Goal: Complete application form

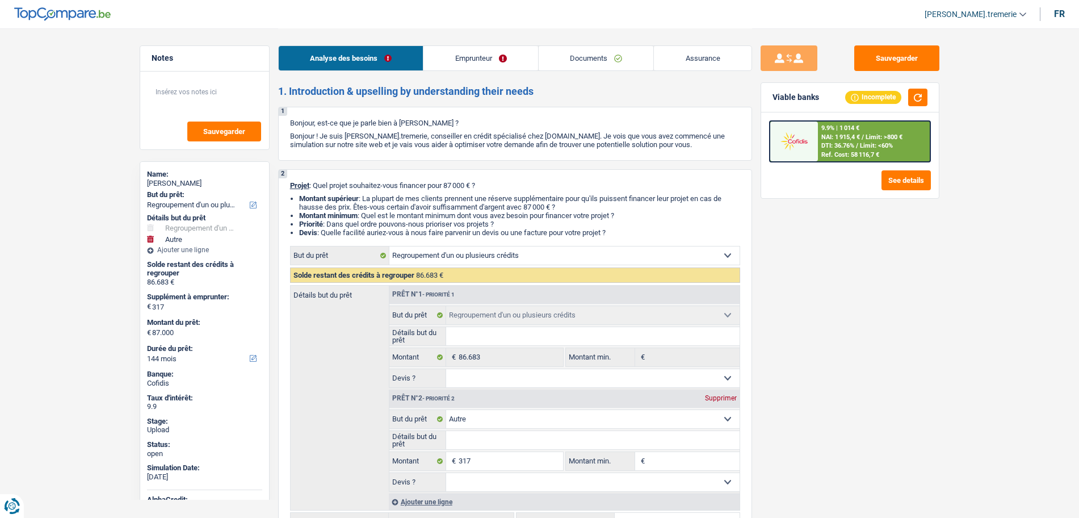
select select "refinancing"
select select "other"
select select "144"
select select "refinancing"
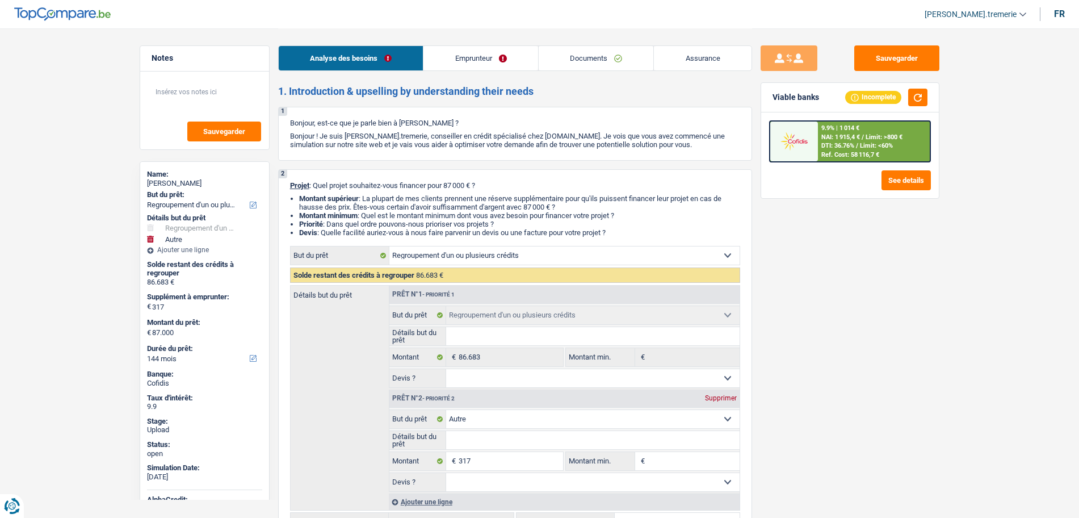
select select "refinancing"
select select "other"
select select "144"
select select "privateEmployee"
select select "other"
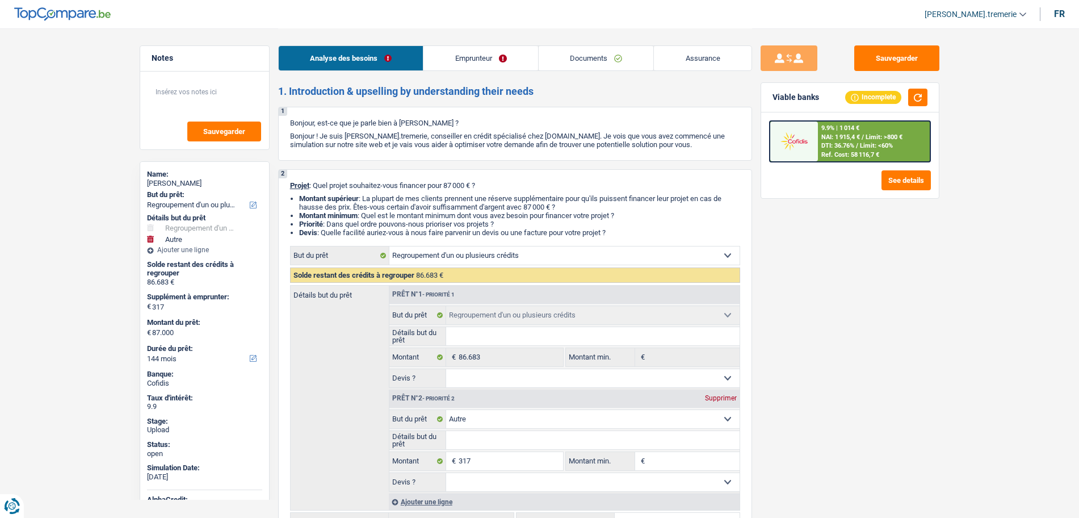
select select "netSalary"
select select "mealVouchers"
select select "ownerWithoutMortgage"
select select "personalLoan"
select select "carRestore"
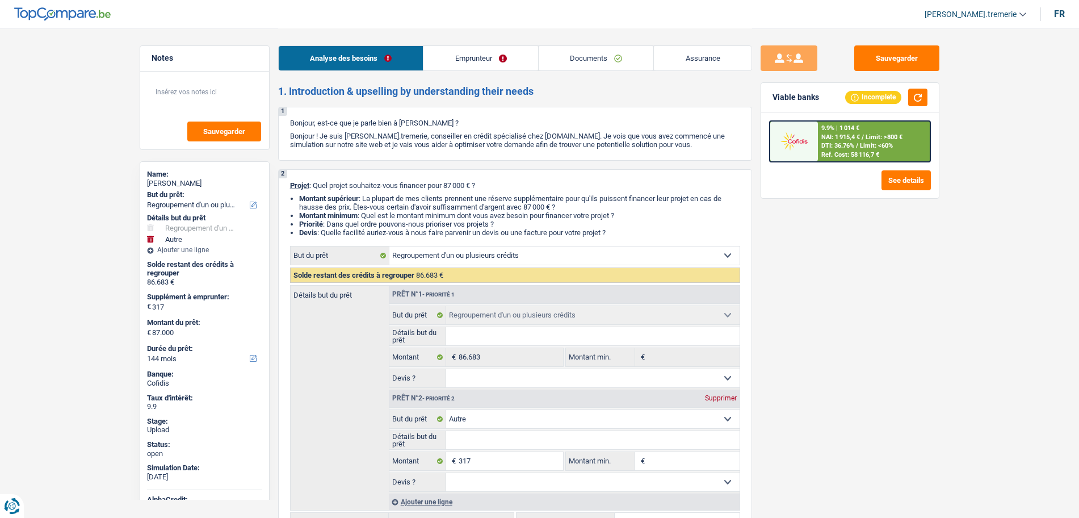
select select "60"
select select "carLoan"
select select "60"
select select "cardOrCredit"
select select "personalLoan"
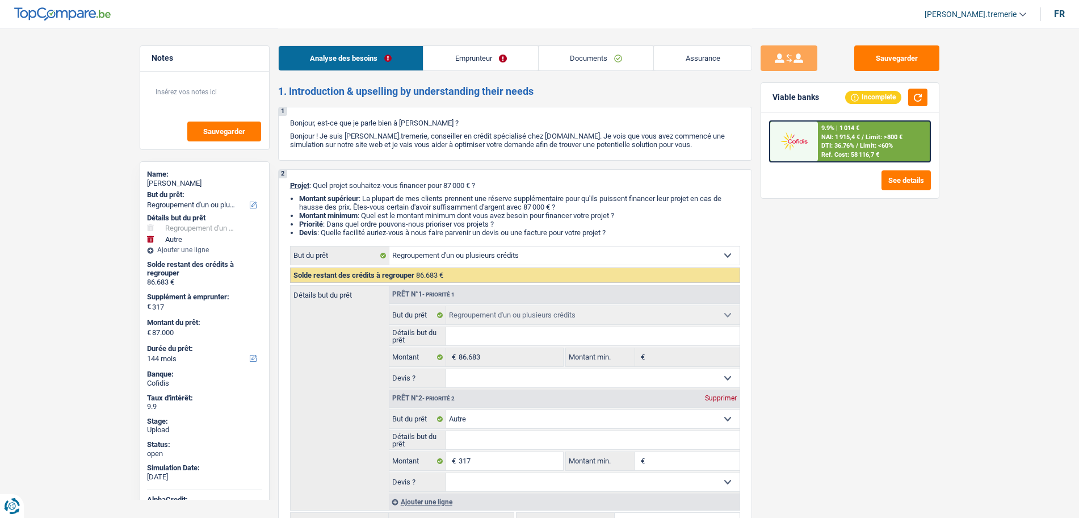
select select "homeFurnishingOrRelocation"
select select "96"
select select "cardOrCredit"
select select "refinancing"
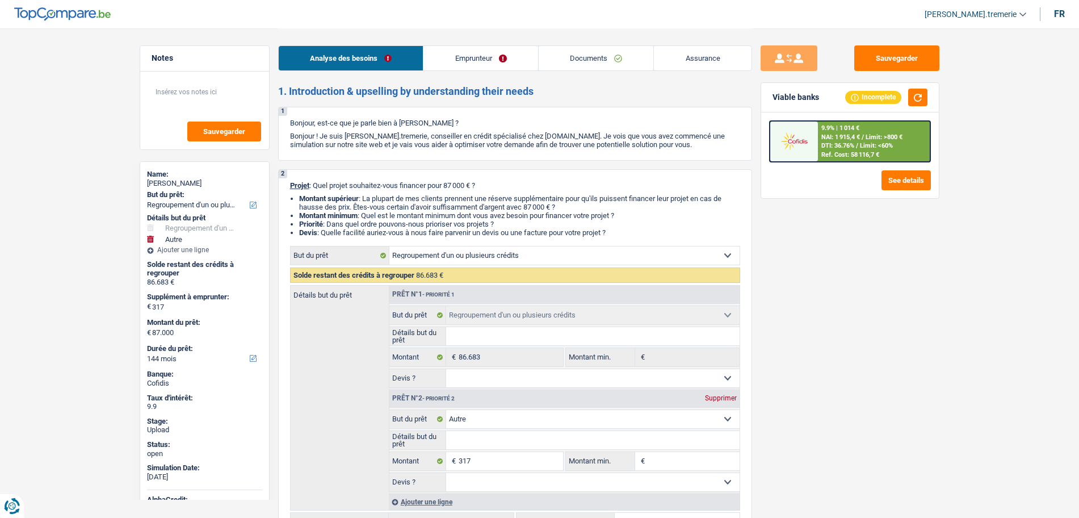
select select "other"
select select "144"
click at [858, 150] on div "9.9% | 1 014 € NAI: 1 915,4 € / Limit: >800 € DTI: 36.76% / Limit: <60% Ref. Co…" at bounding box center [874, 141] width 112 height 40
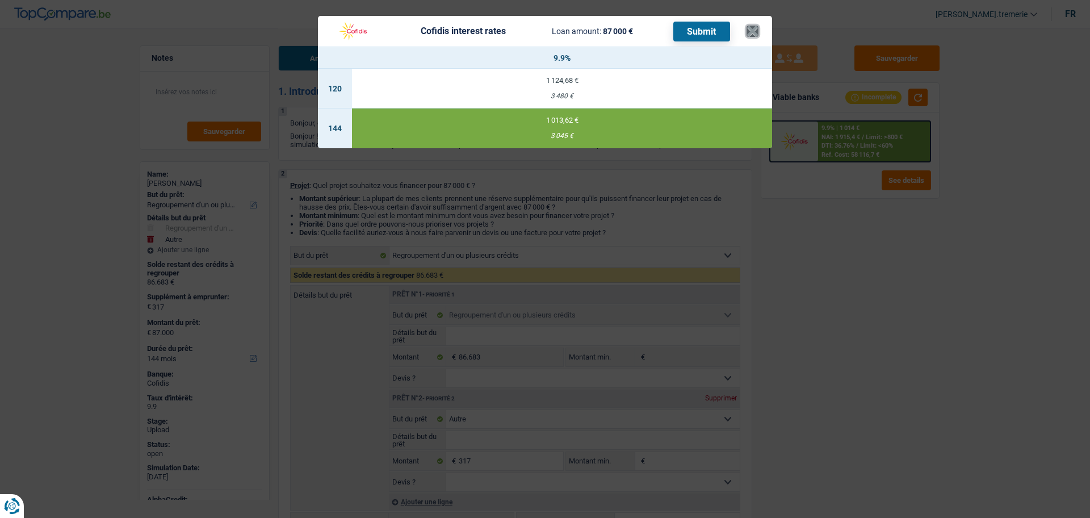
click at [751, 31] on button "×" at bounding box center [752, 31] width 12 height 11
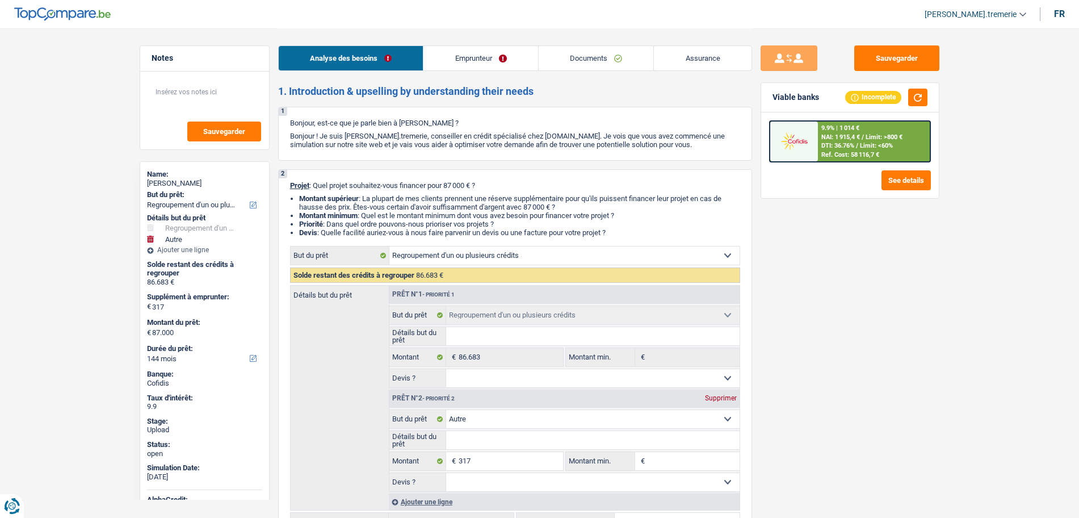
click at [839, 144] on span "DTI: 36.76%" at bounding box center [837, 145] width 33 height 7
